Goal: Task Accomplishment & Management: Complete application form

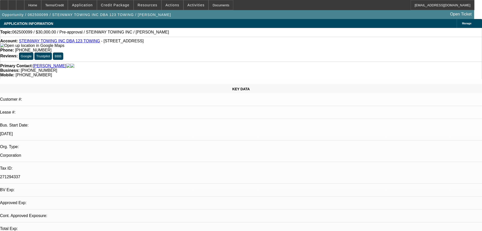
select select "0"
select select "2"
select select "0.1"
select select "4"
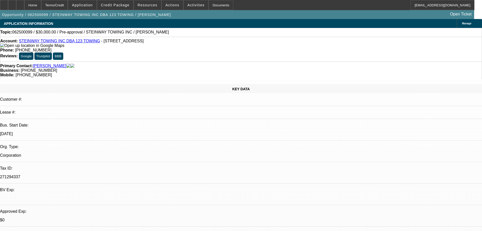
click at [55, 42] on link "STEINWAY TOWING INC DBA 123 TOWING" at bounding box center [59, 41] width 81 height 4
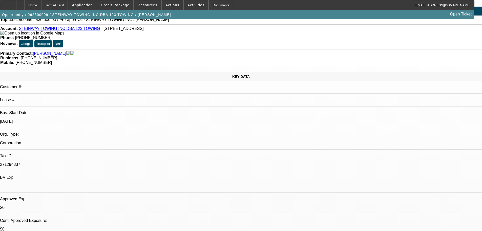
scroll to position [0, 0]
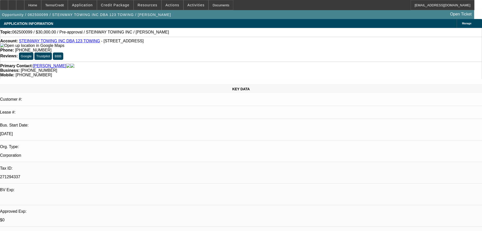
click at [49, 41] on link "STEINWAY TOWING INC DBA 123 TOWING" at bounding box center [59, 41] width 81 height 4
select select "0"
select select "6"
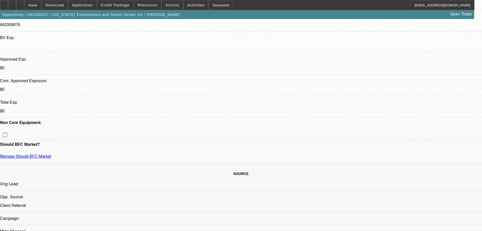
scroll to position [203, 0]
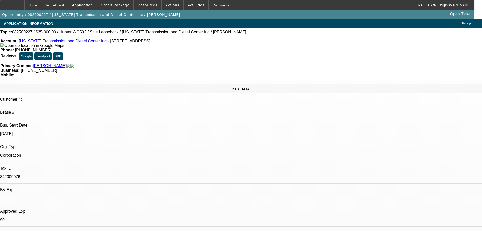
scroll to position [80, 0]
